Goal: Find contact information: Find contact information

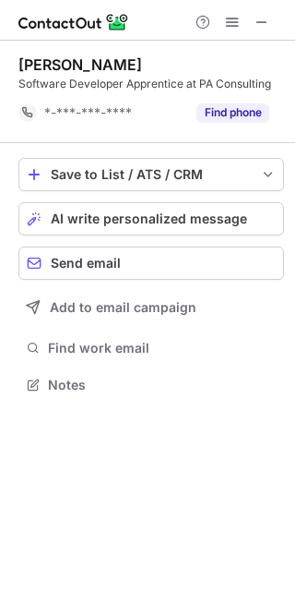
scroll to position [9, 9]
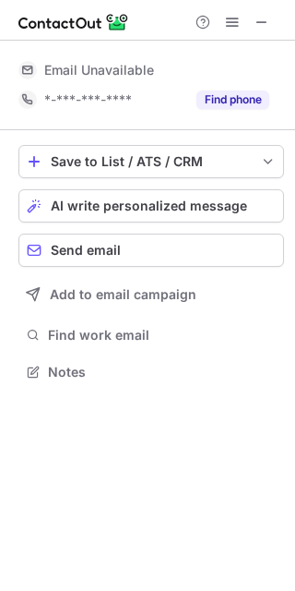
scroll to position [9, 9]
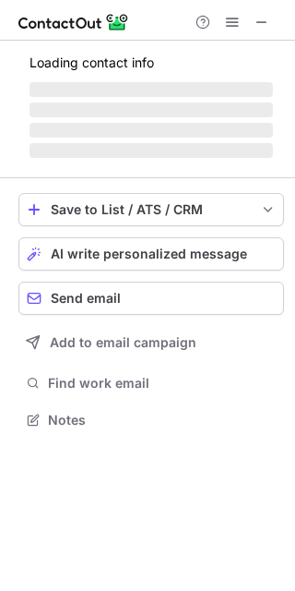
scroll to position [401, 295]
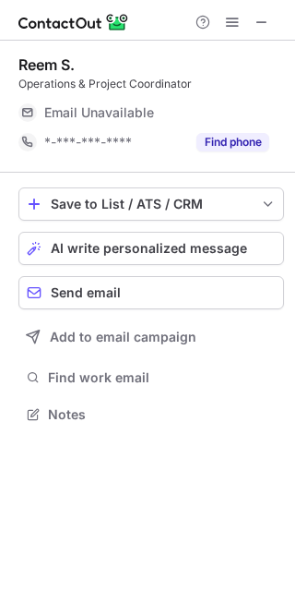
scroll to position [401, 295]
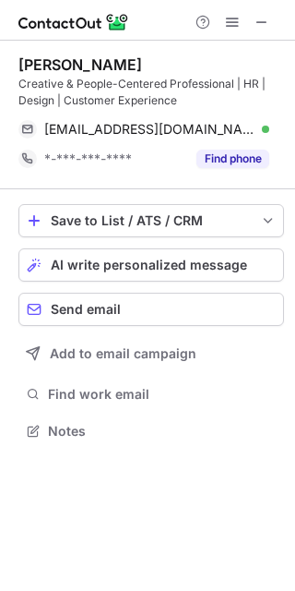
scroll to position [417, 295]
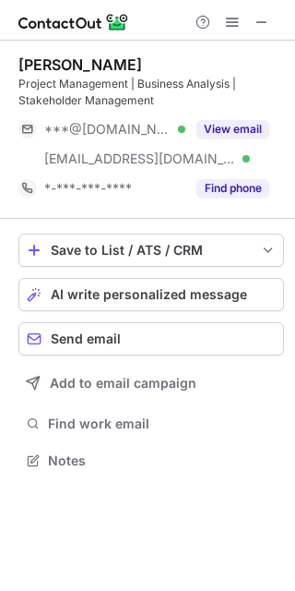
scroll to position [448, 295]
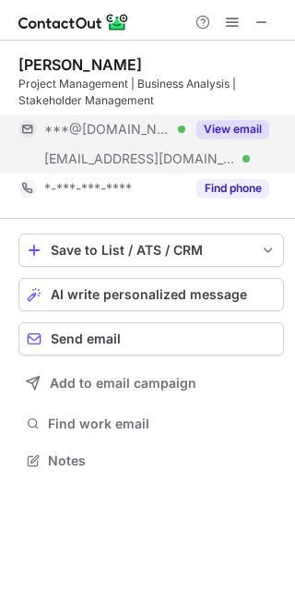
click at [233, 132] on button "View email" at bounding box center [233, 129] width 73 height 18
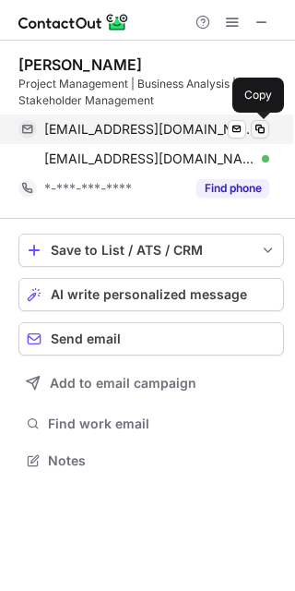
click at [261, 127] on span at bounding box center [260, 129] width 15 height 15
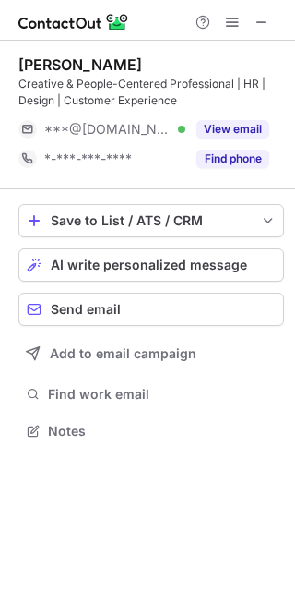
scroll to position [417, 295]
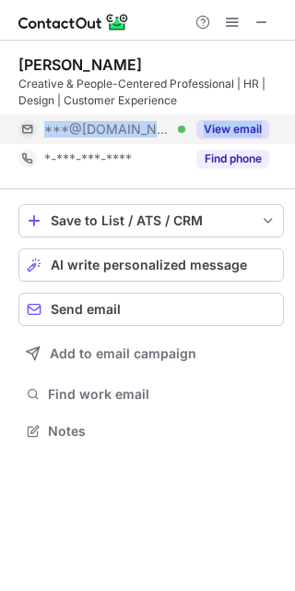
click at [269, 134] on div "***@icloud.com Verified View email" at bounding box center [151, 129] width 266 height 30
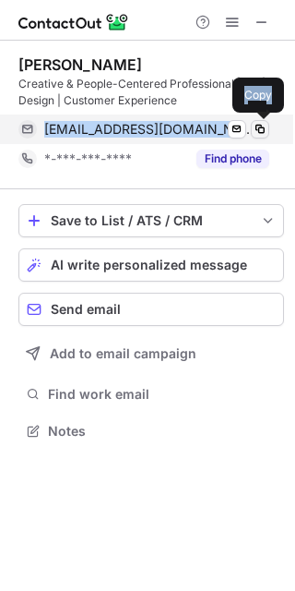
click at [263, 129] on span at bounding box center [260, 129] width 15 height 15
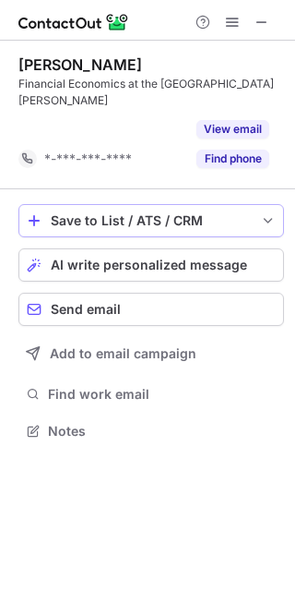
scroll to position [389, 295]
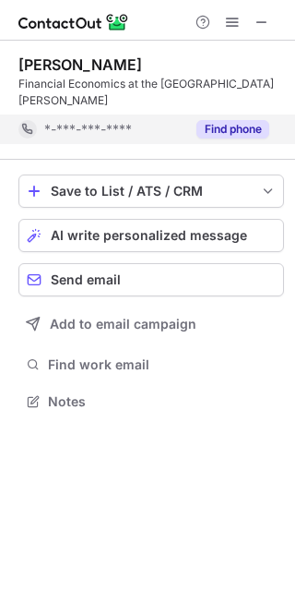
click at [243, 123] on button "Find phone" at bounding box center [233, 129] width 73 height 18
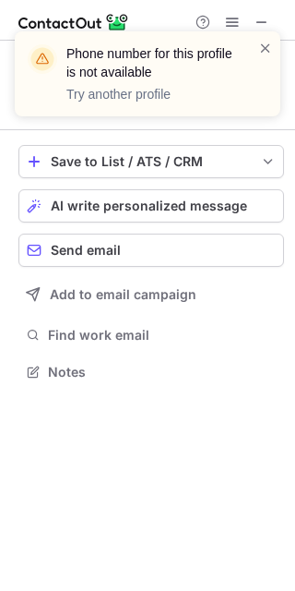
scroll to position [358, 295]
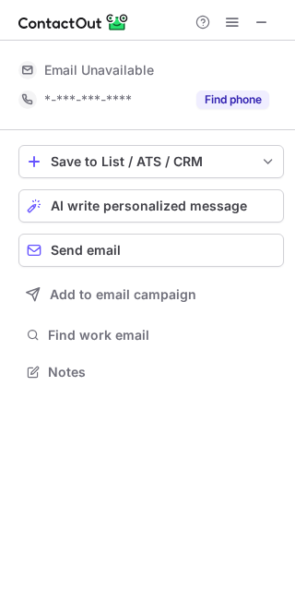
scroll to position [9, 9]
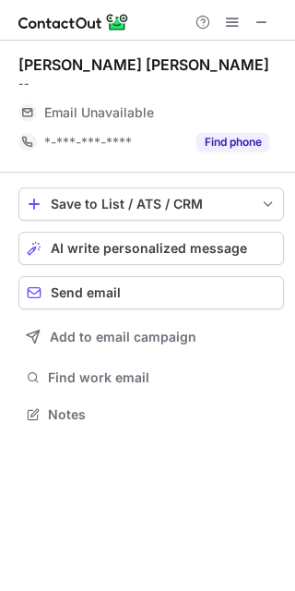
scroll to position [401, 295]
